Goal: Browse casually: Explore the website without a specific task or goal

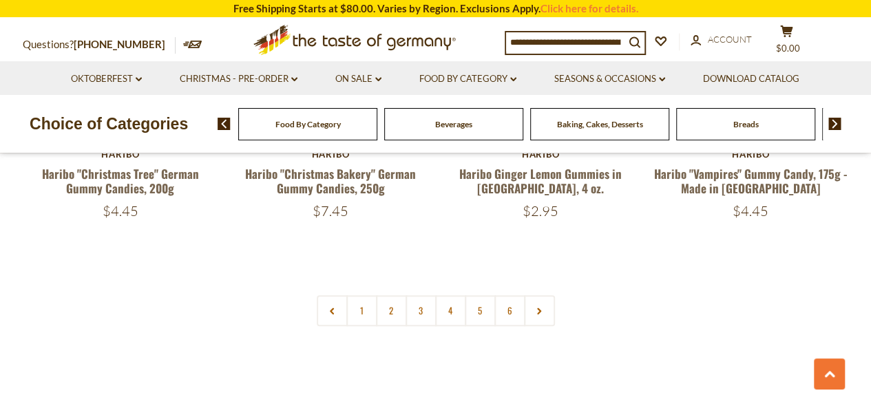
scroll to position [3098, 0]
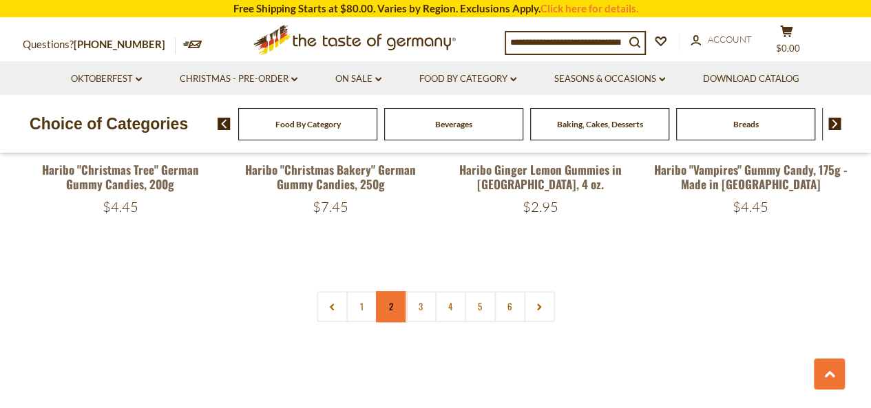
click at [397, 291] on link "2" at bounding box center [391, 306] width 31 height 31
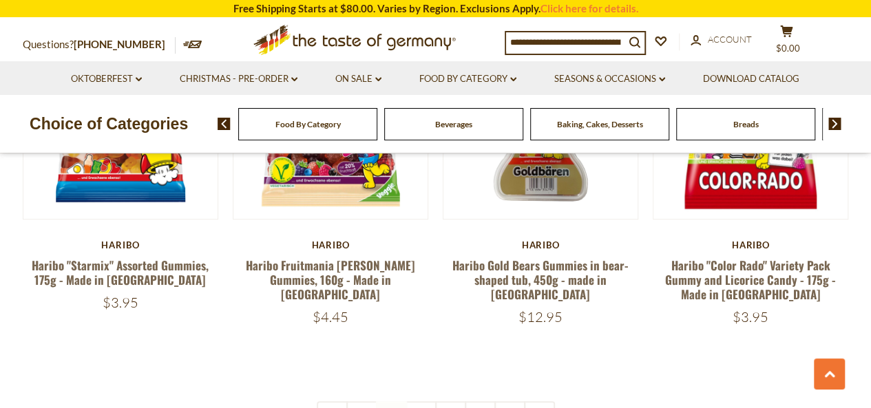
scroll to position [3107, 0]
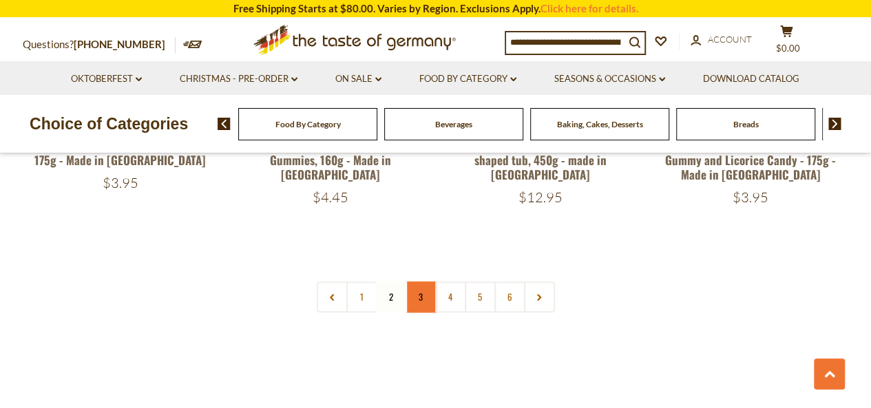
click at [421, 282] on link "3" at bounding box center [420, 297] width 31 height 31
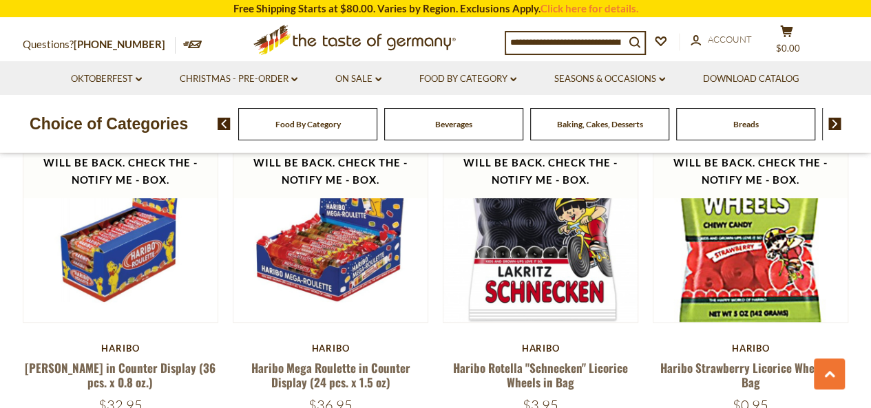
scroll to position [3039, 0]
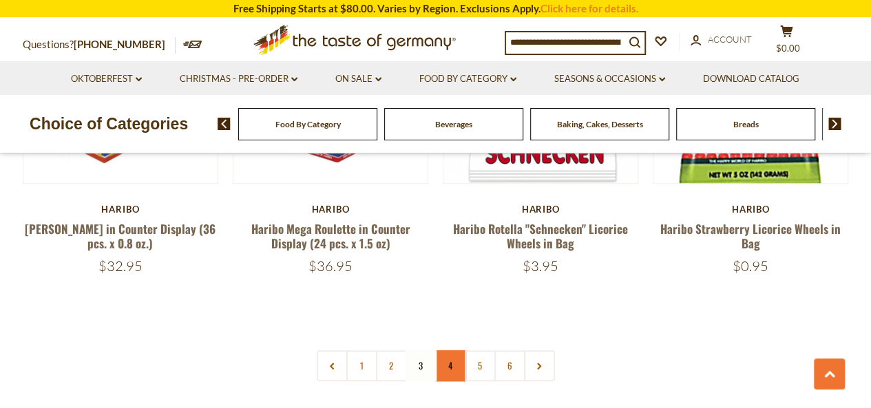
click at [451, 350] on link "4" at bounding box center [450, 365] width 31 height 31
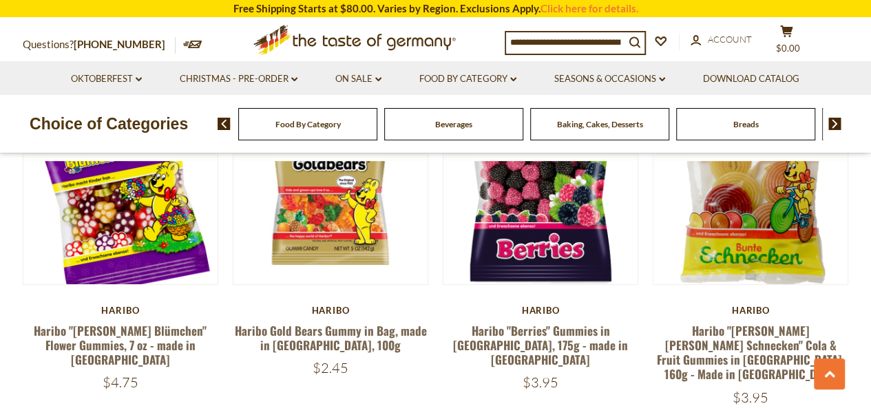
scroll to position [3107, 0]
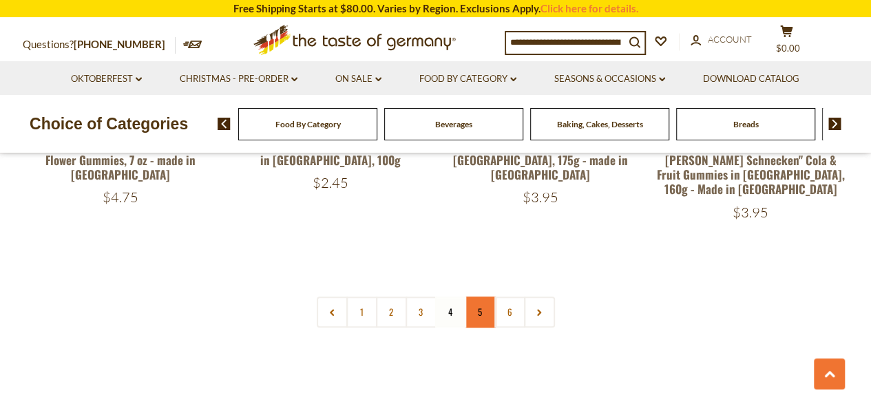
click at [469, 297] on link "5" at bounding box center [480, 312] width 31 height 31
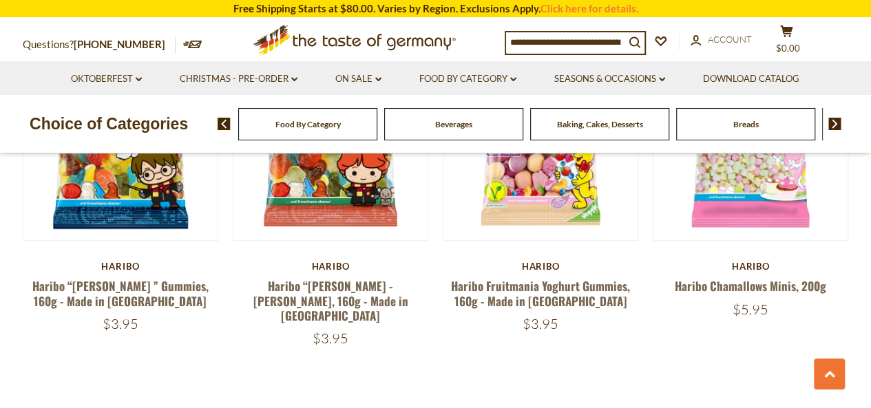
scroll to position [2970, 0]
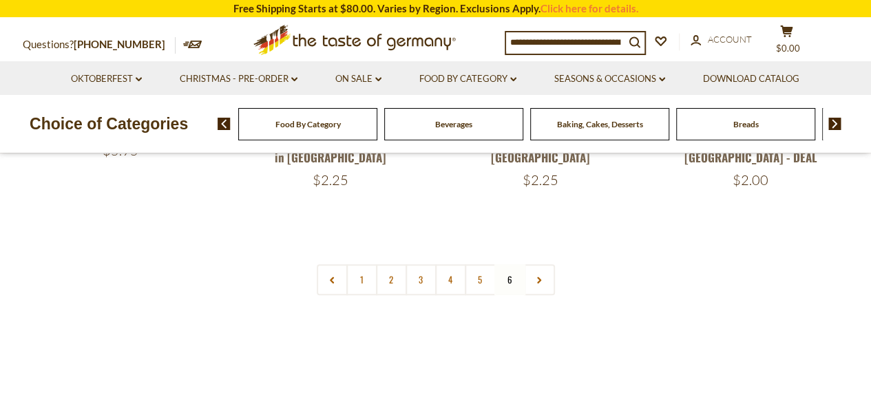
scroll to position [413, 0]
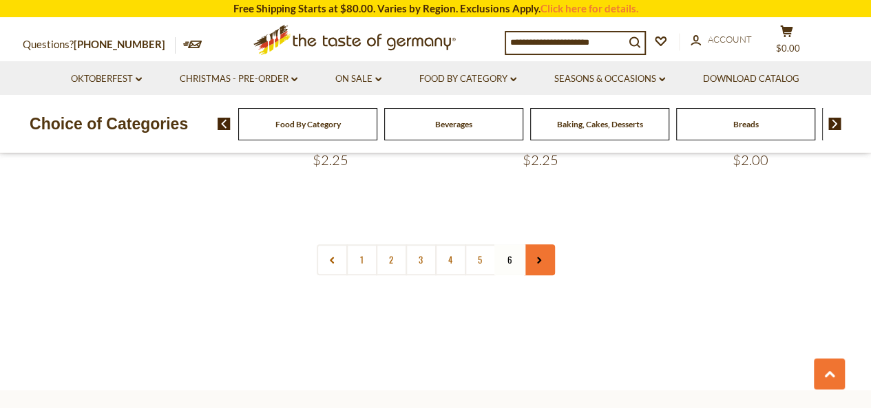
click at [538, 262] on use at bounding box center [539, 260] width 4 height 7
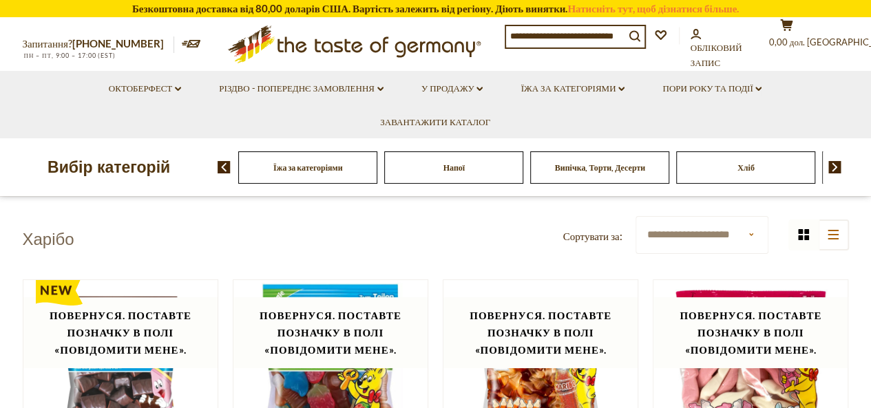
click at [829, 169] on img at bounding box center [834, 167] width 13 height 12
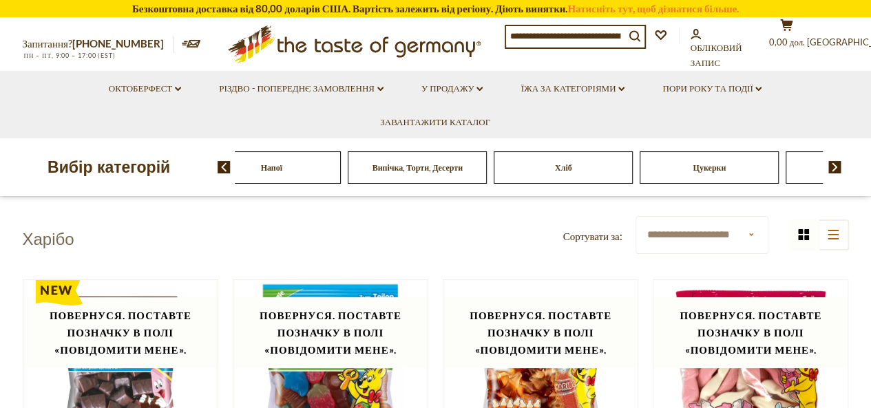
click at [700, 170] on font "Цукерки" at bounding box center [709, 167] width 33 height 10
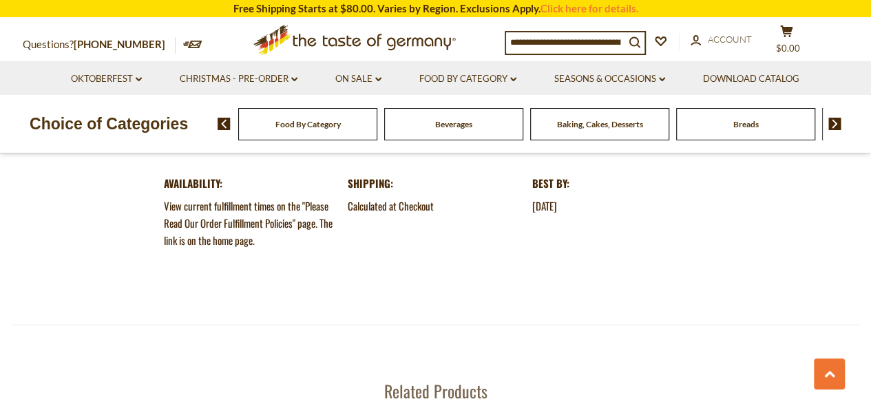
scroll to position [1514, 0]
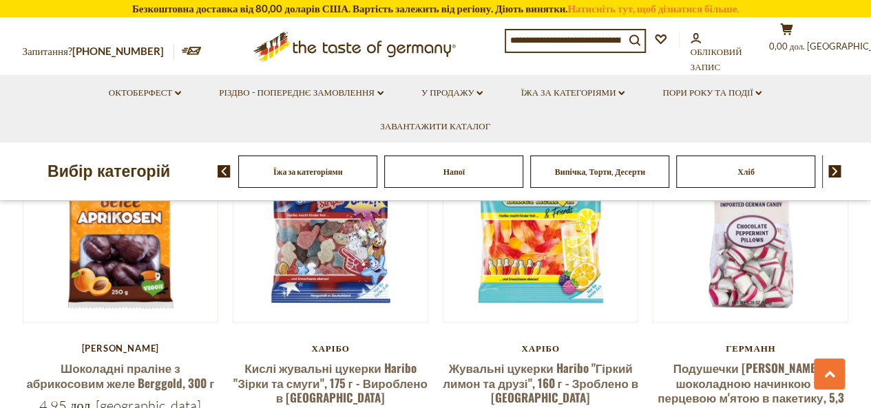
scroll to position [275, 0]
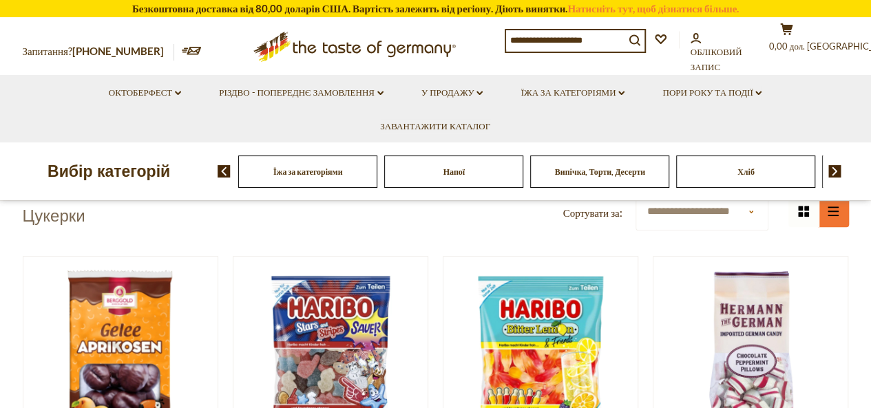
click at [838, 211] on button "list icon" at bounding box center [833, 211] width 31 height 31
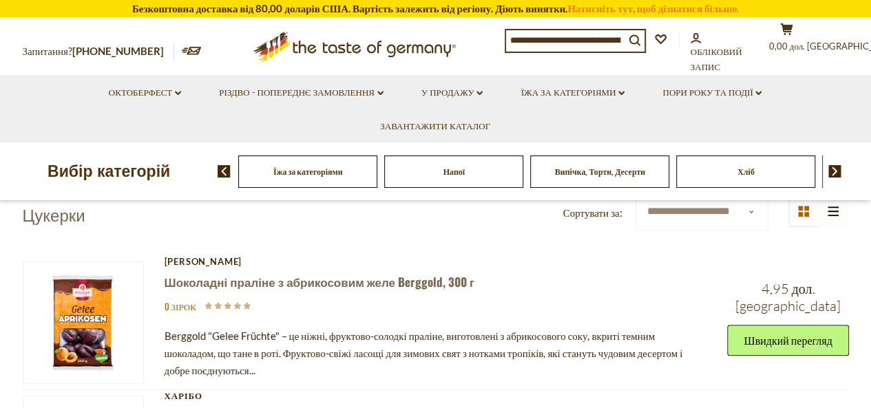
click at [830, 211] on div "grid icon list icon" at bounding box center [818, 211] width 61 height 31
click at [799, 214] on icon at bounding box center [803, 211] width 11 height 11
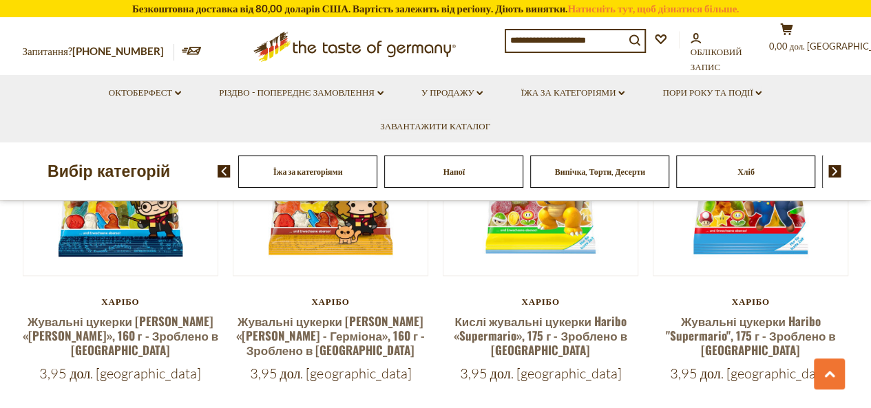
scroll to position [3304, 0]
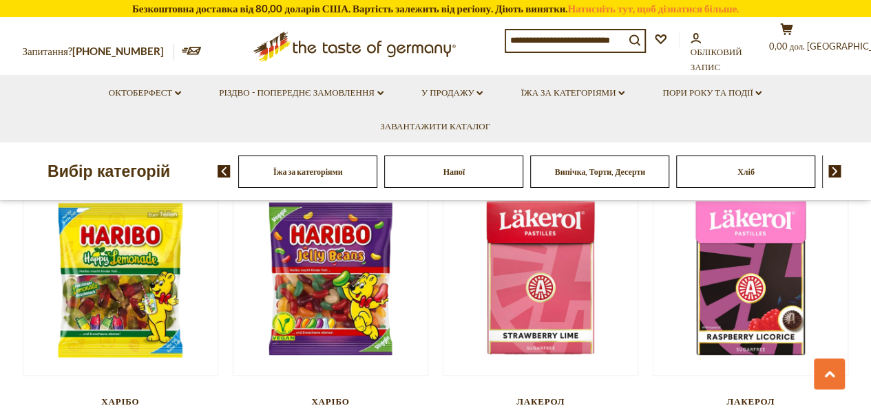
scroll to position [3304, 0]
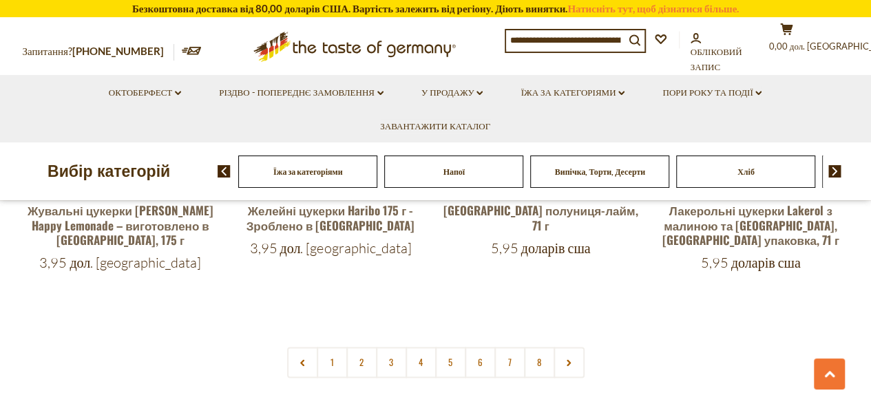
scroll to position [3442, 0]
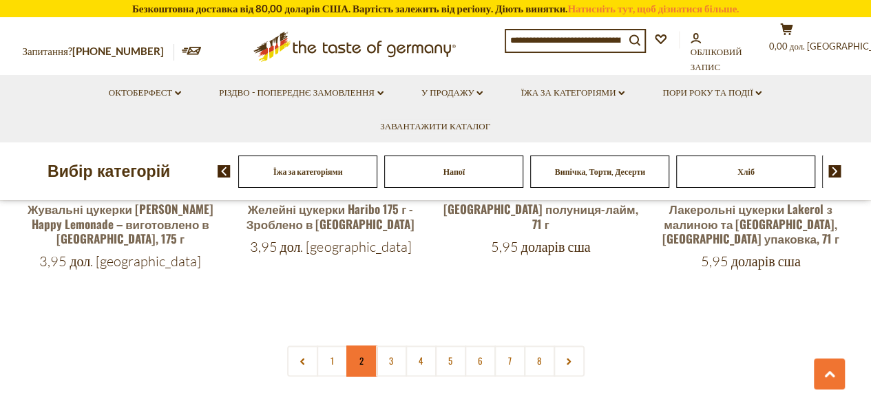
click at [358, 346] on link "2" at bounding box center [361, 361] width 31 height 31
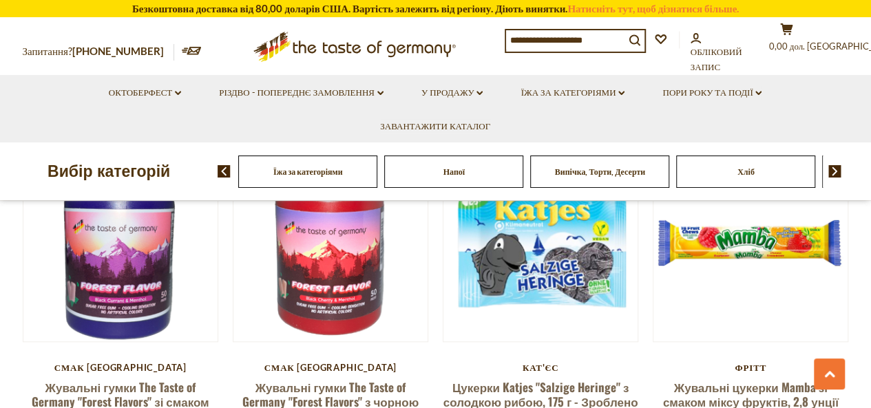
scroll to position [3290, 0]
